Goal: Transaction & Acquisition: Purchase product/service

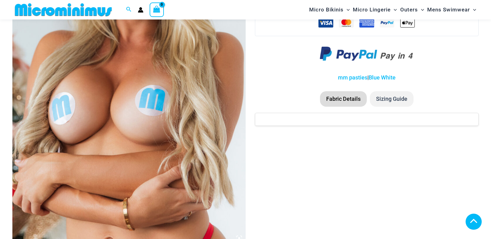
scroll to position [643, 0]
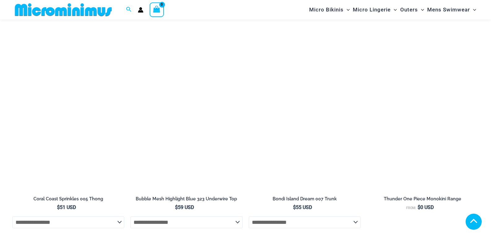
drag, startPoint x: 494, startPoint y: 14, endPoint x: 495, endPoint y: 85, distance: 70.6
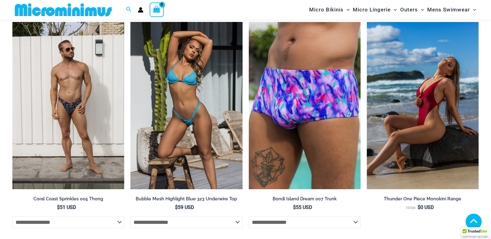
click at [184, 143] on img at bounding box center [186, 106] width 112 height 168
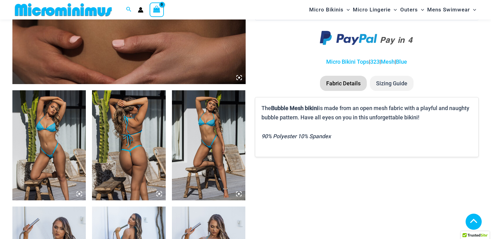
scroll to position [322, 0]
click at [51, 143] on img at bounding box center [48, 145] width 73 height 110
click at [77, 195] on icon at bounding box center [77, 195] width 1 height 1
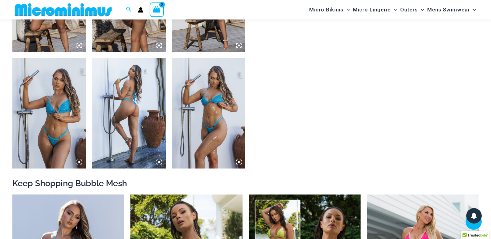
scroll to position [464, 0]
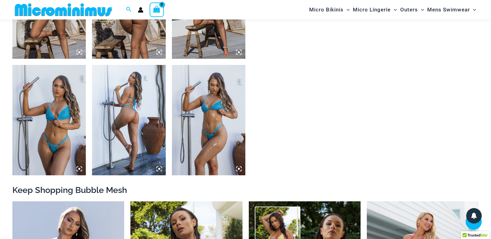
click at [79, 168] on icon at bounding box center [79, 169] width 6 height 6
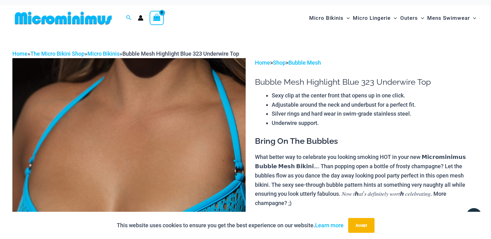
scroll to position [0, 0]
